Goal: Find specific page/section: Find specific page/section

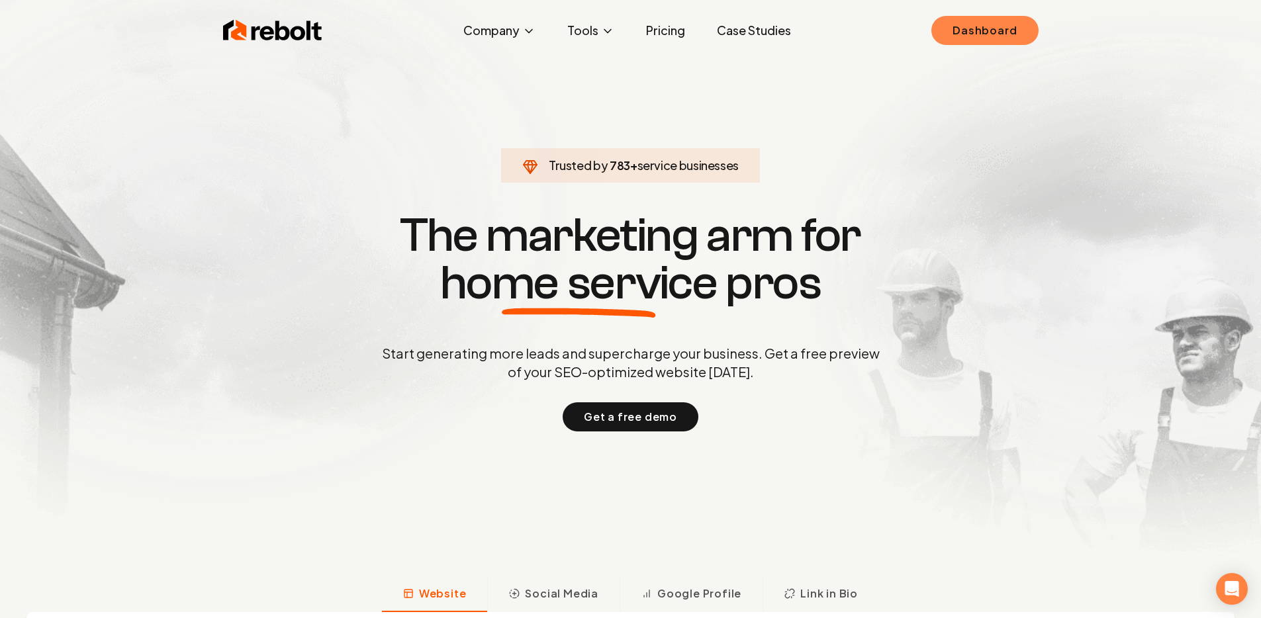
click at [1005, 24] on link "Dashboard" at bounding box center [984, 30] width 107 height 29
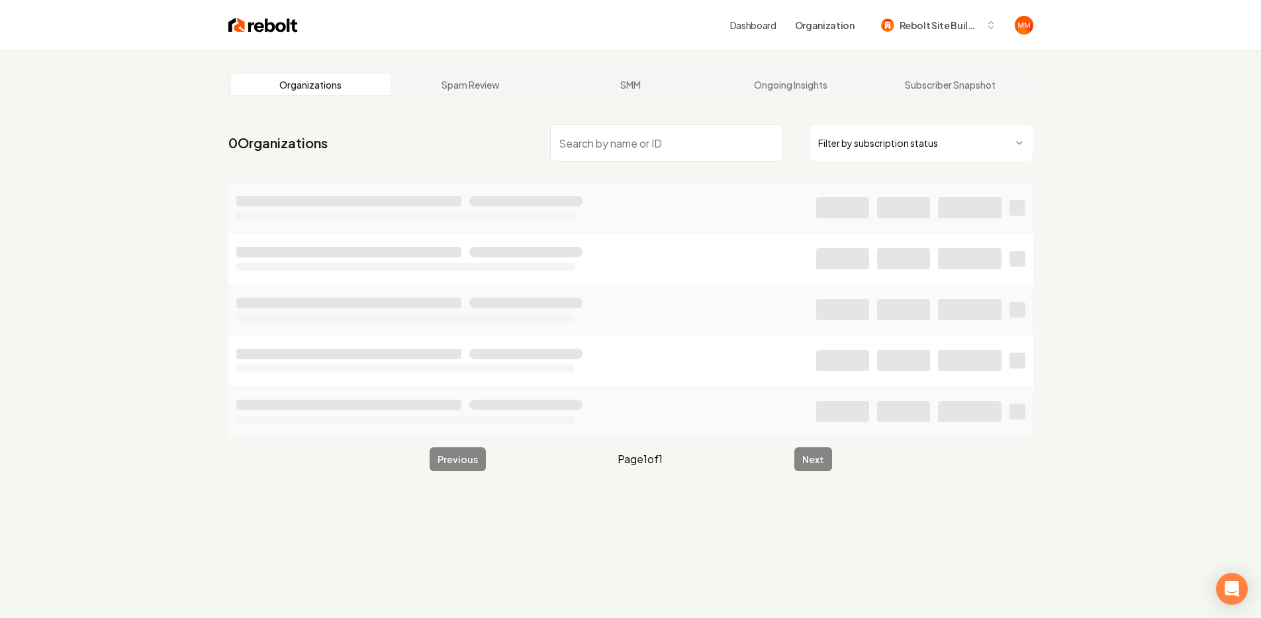
click at [659, 148] on input "search" at bounding box center [666, 142] width 233 height 37
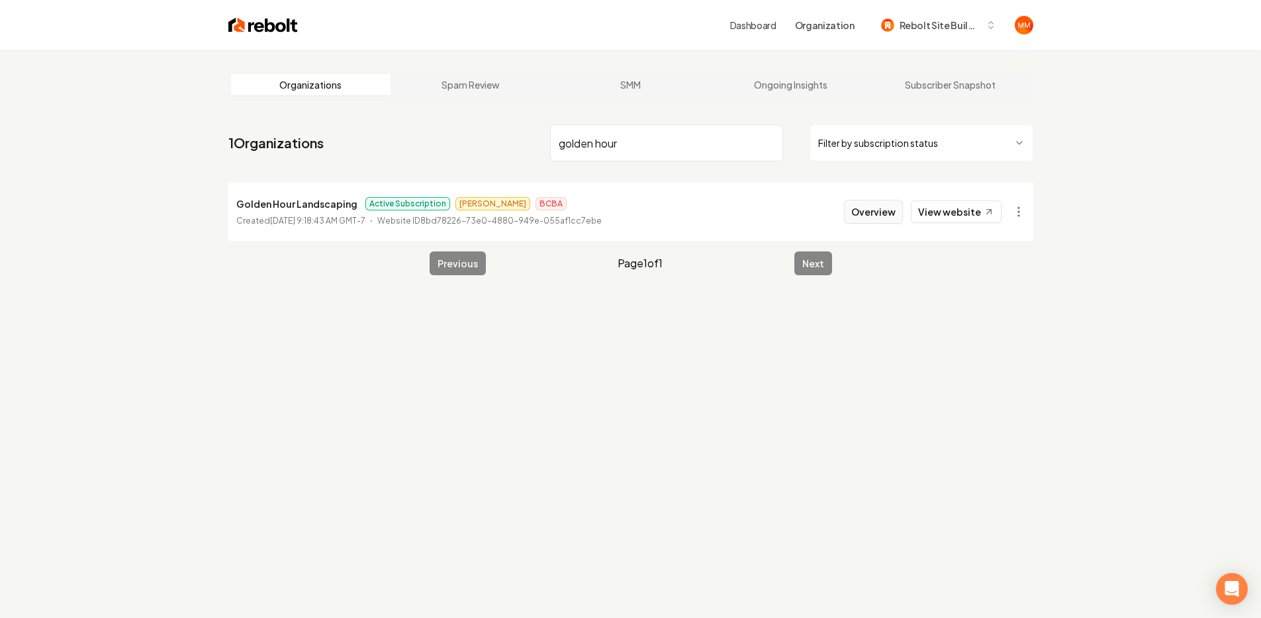
type input "golden hour"
click at [865, 208] on button "Overview" at bounding box center [873, 212] width 59 height 24
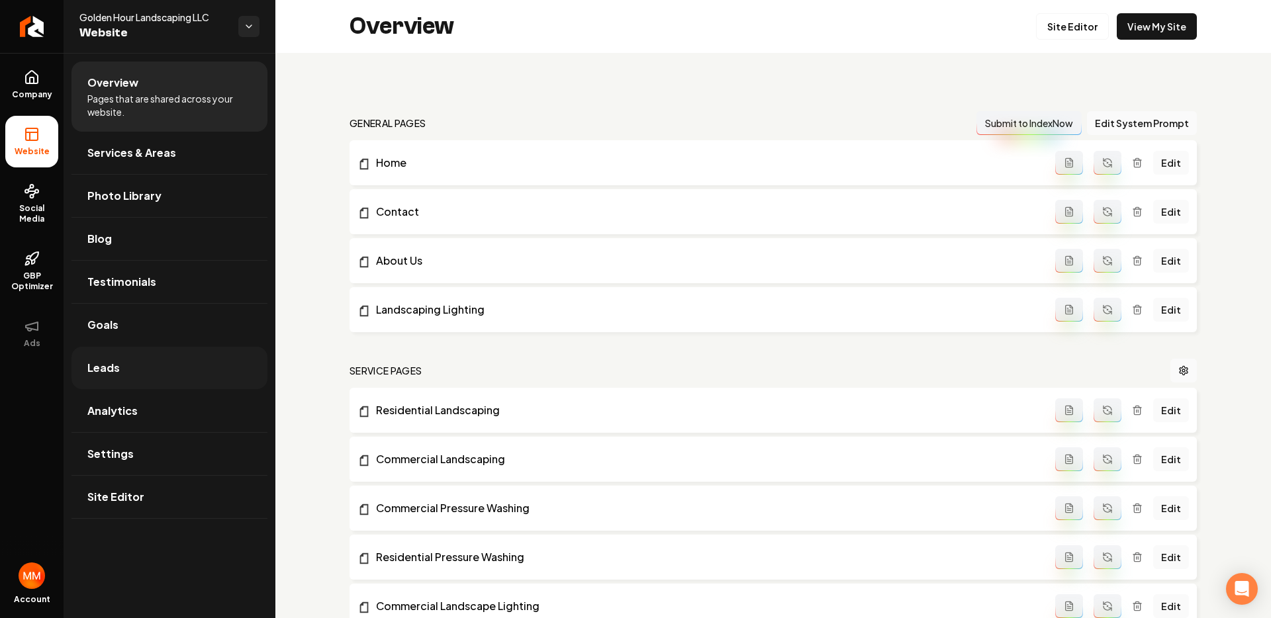
click at [144, 353] on link "Leads" at bounding box center [169, 368] width 196 height 42
